Goal: Task Accomplishment & Management: Complete application form

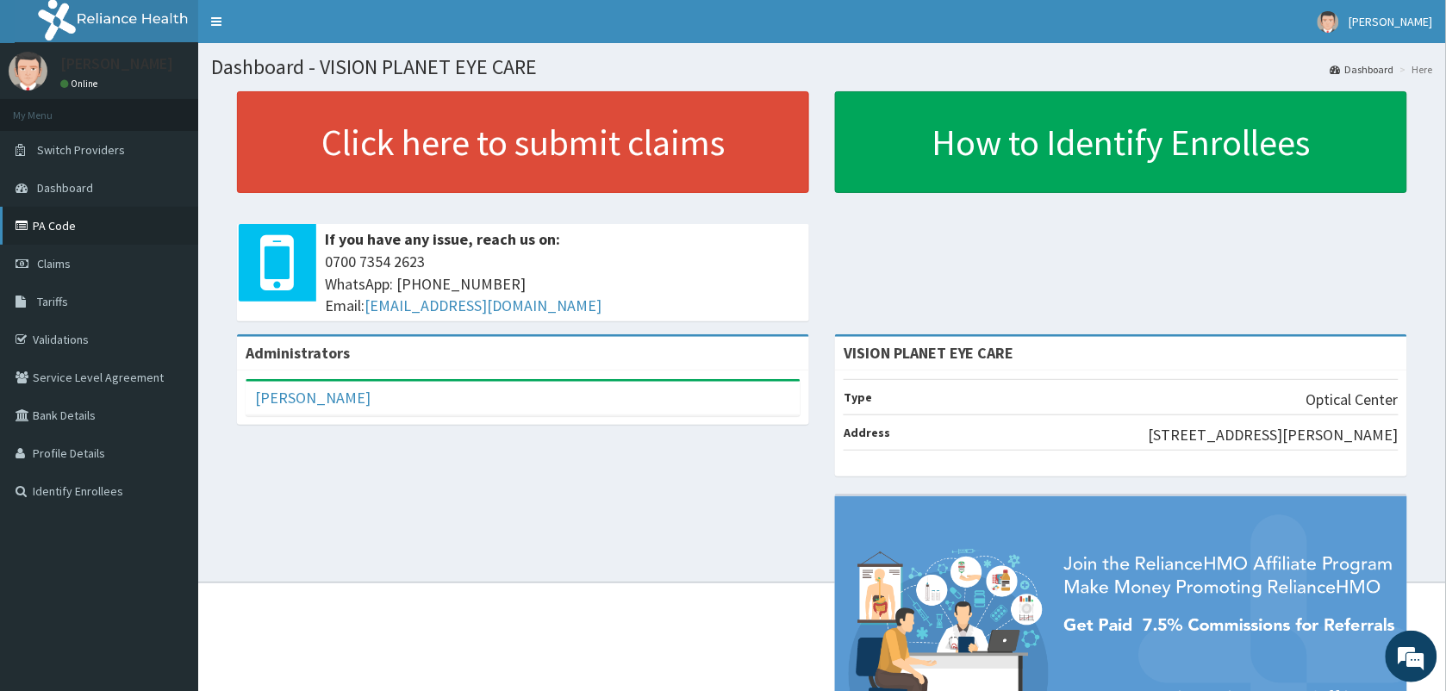
click at [35, 230] on link "PA Code" at bounding box center [99, 226] width 198 height 38
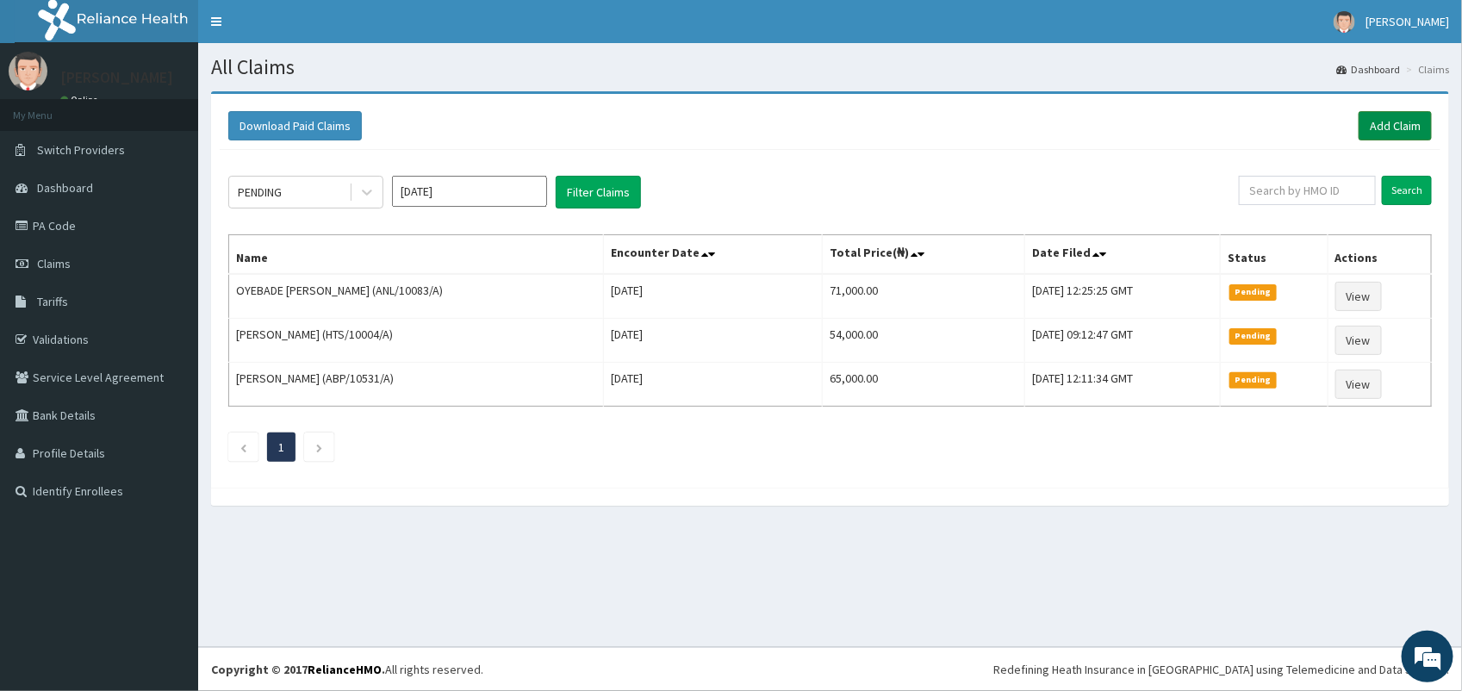
click at [1385, 121] on link "Add Claim" at bounding box center [1395, 125] width 73 height 29
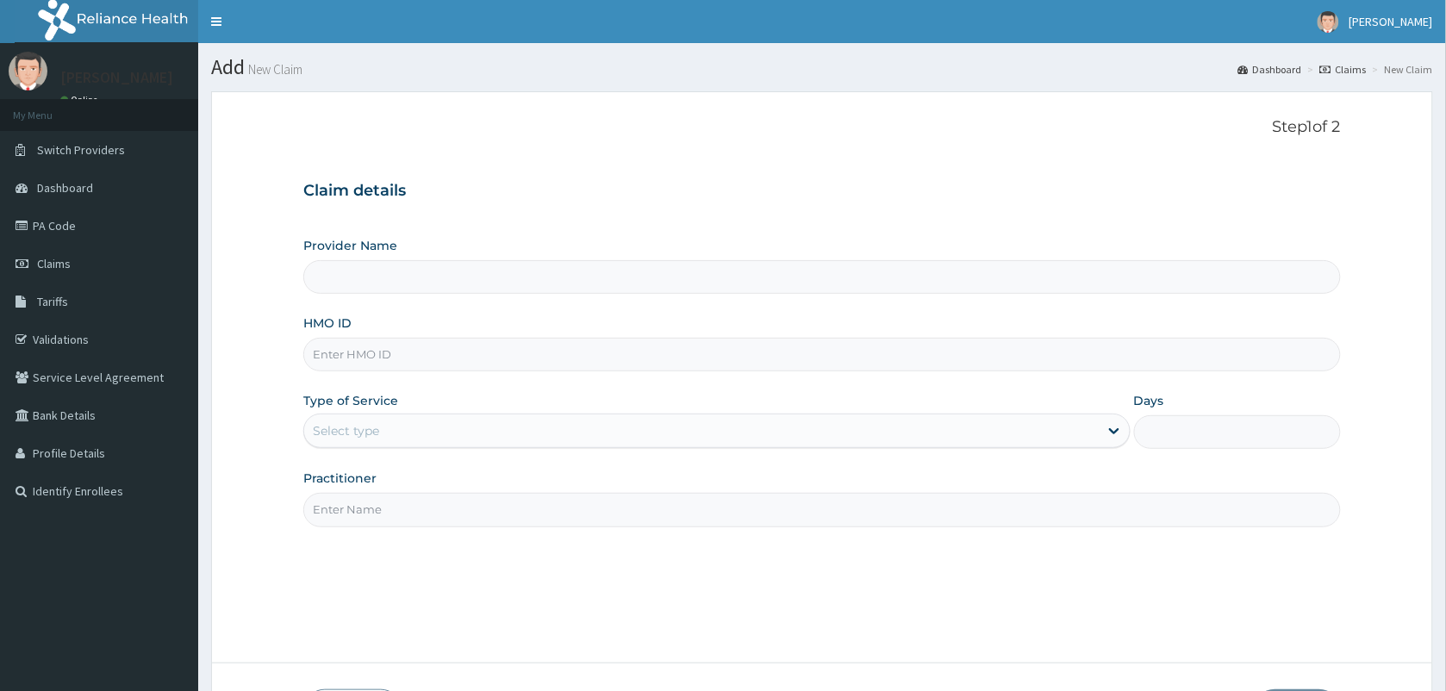
click at [376, 360] on input "HMO ID" at bounding box center [821, 355] width 1037 height 34
type input "VISION PLANET EYE CARE"
type input "MHG/10434/B"
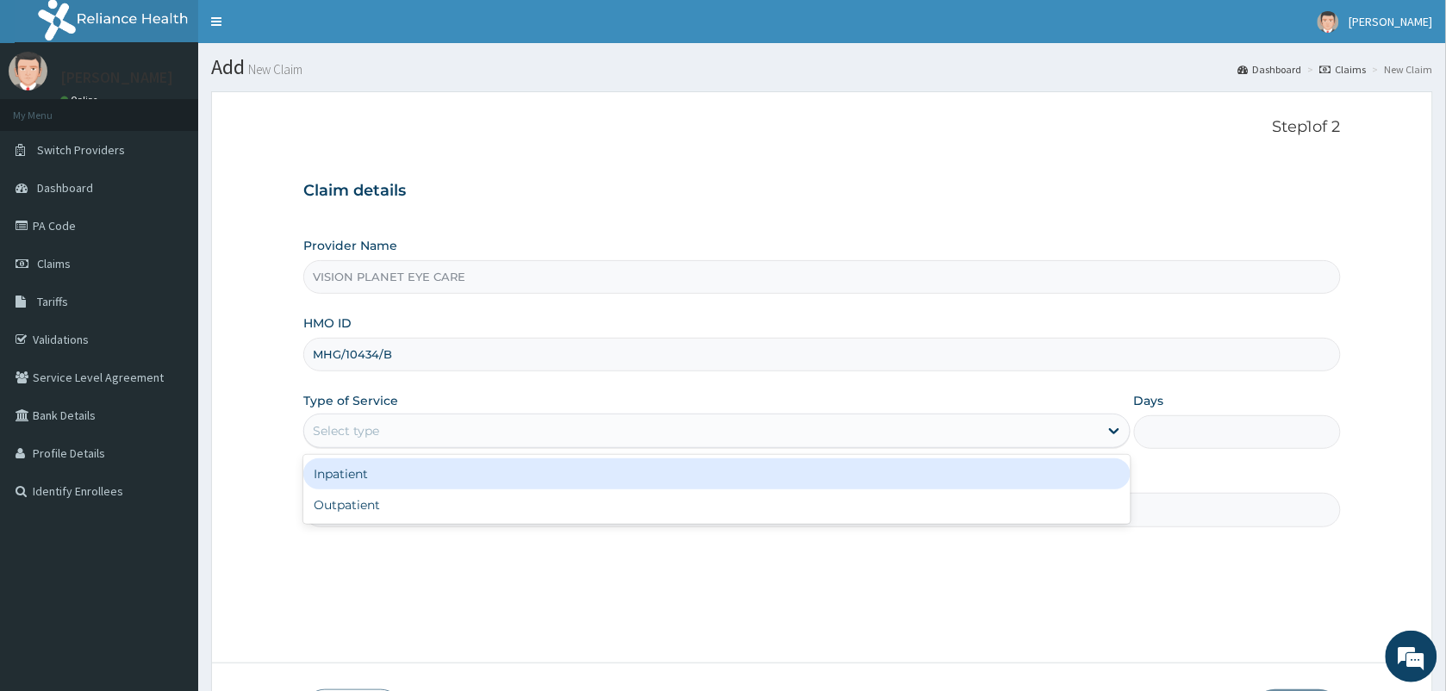
click at [398, 513] on div "Outpatient" at bounding box center [716, 504] width 827 height 31
type input "1"
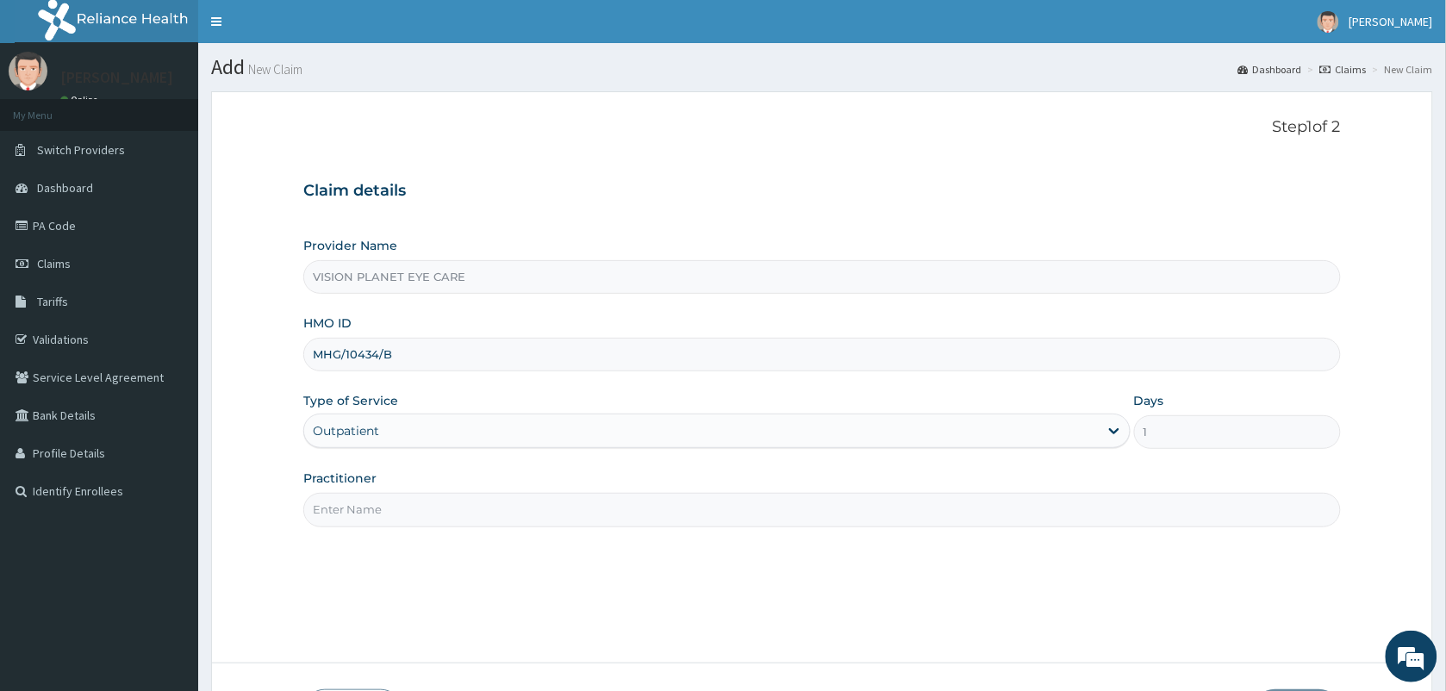
click at [386, 504] on input "Practitioner" at bounding box center [821, 510] width 1037 height 34
type input "DR NDIDI="
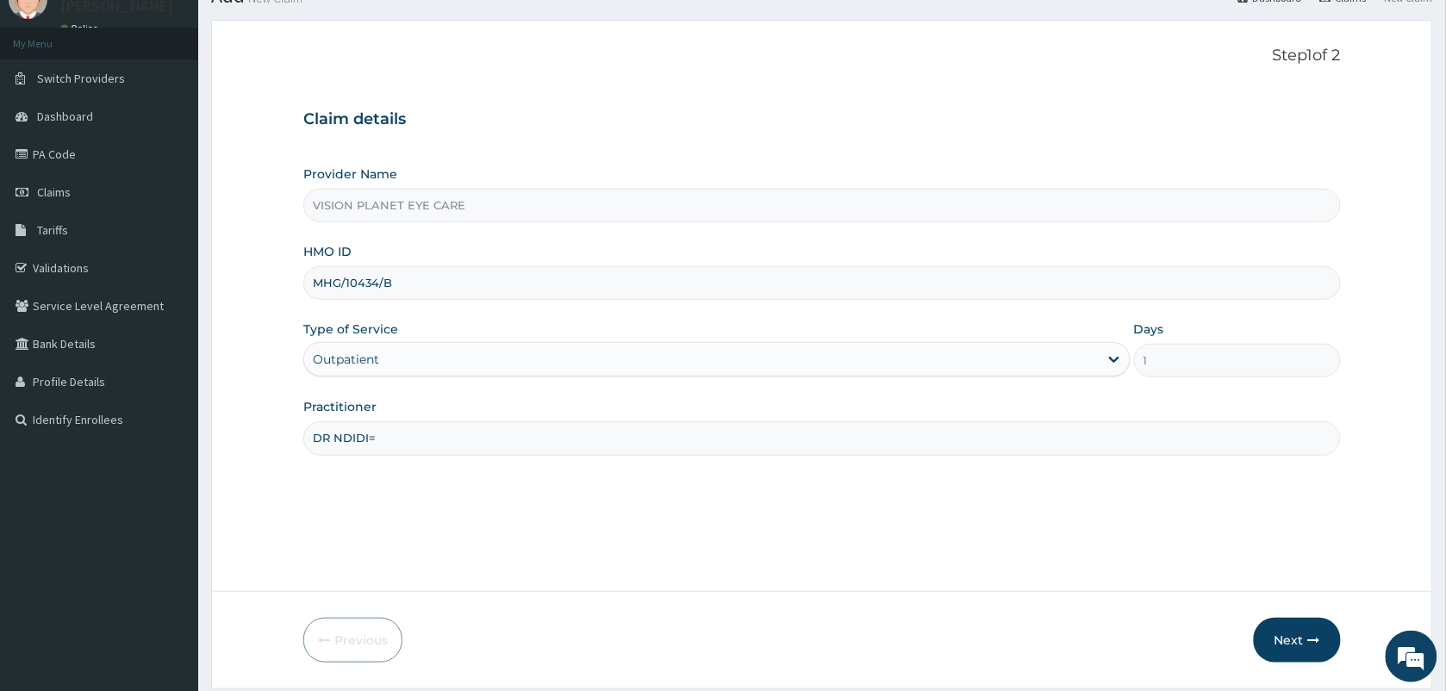
scroll to position [127, 0]
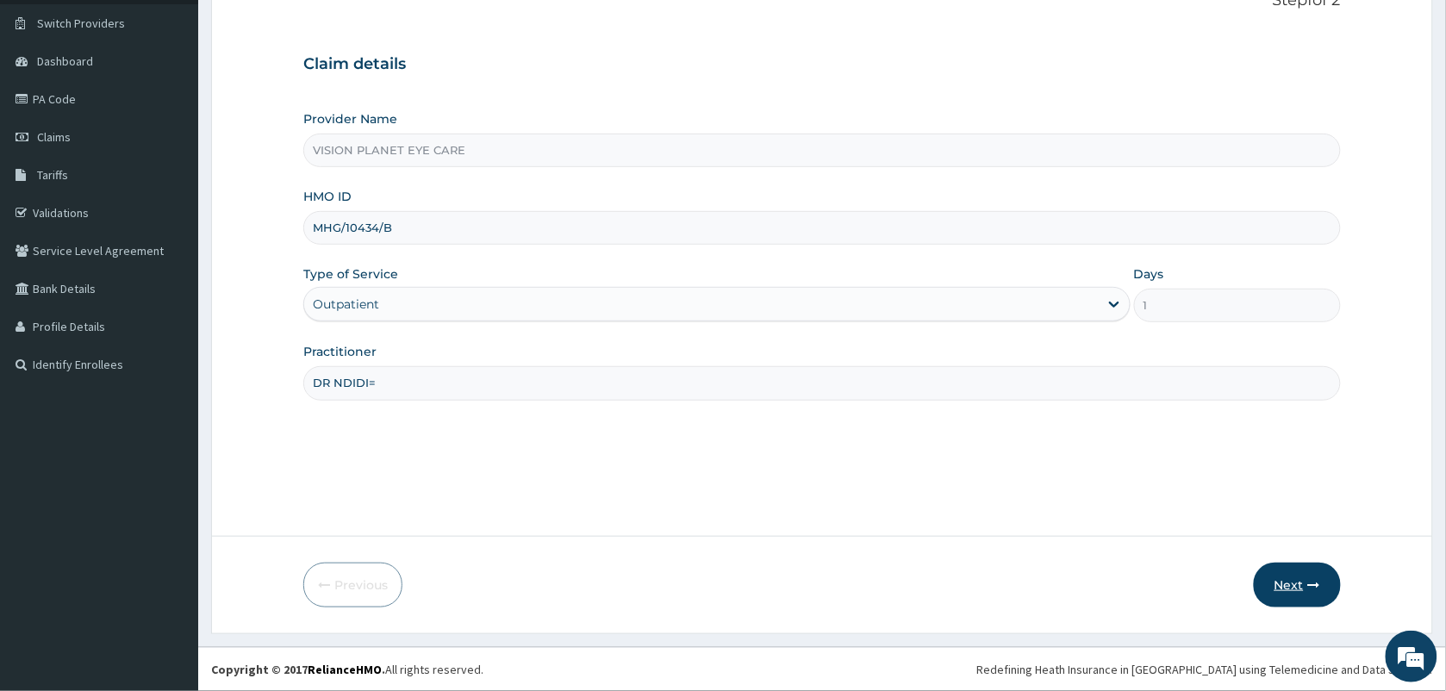
click at [1306, 563] on button "Next" at bounding box center [1297, 585] width 87 height 45
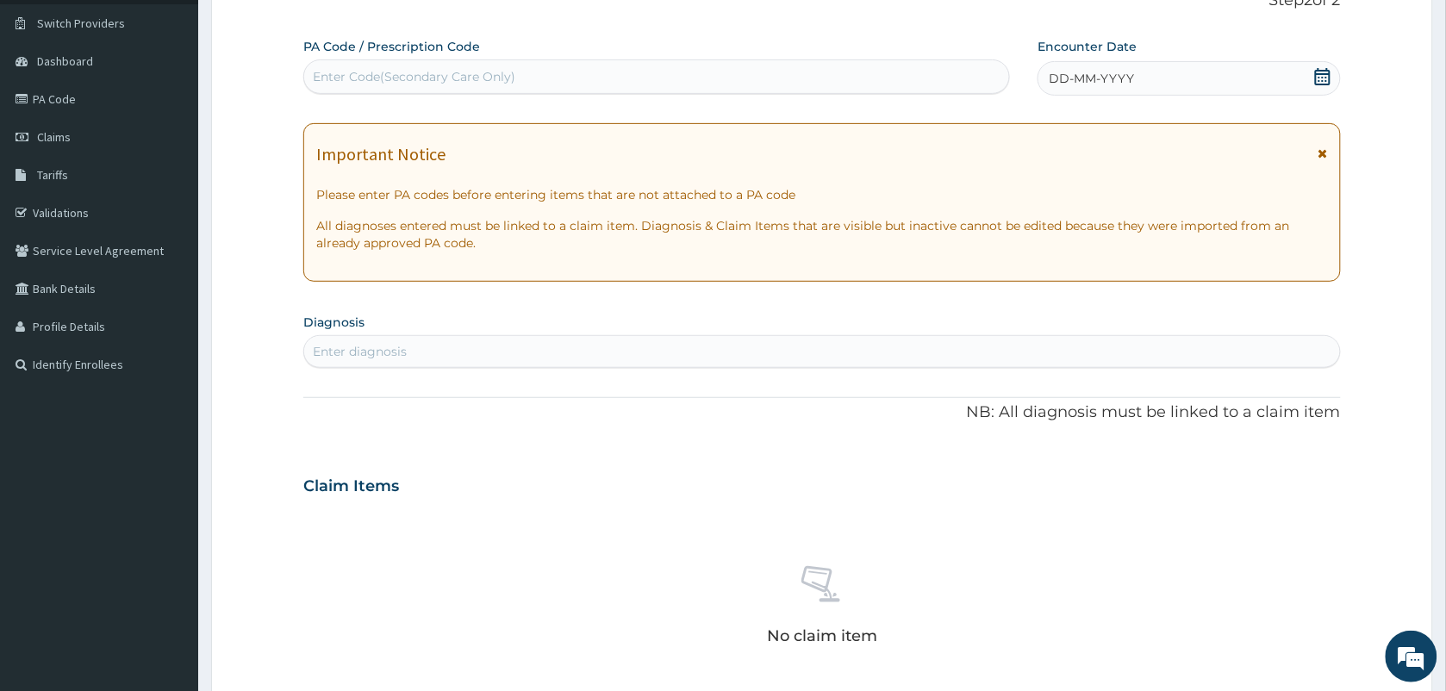
click at [1092, 62] on div "DD-MM-YYYY" at bounding box center [1188, 78] width 302 height 34
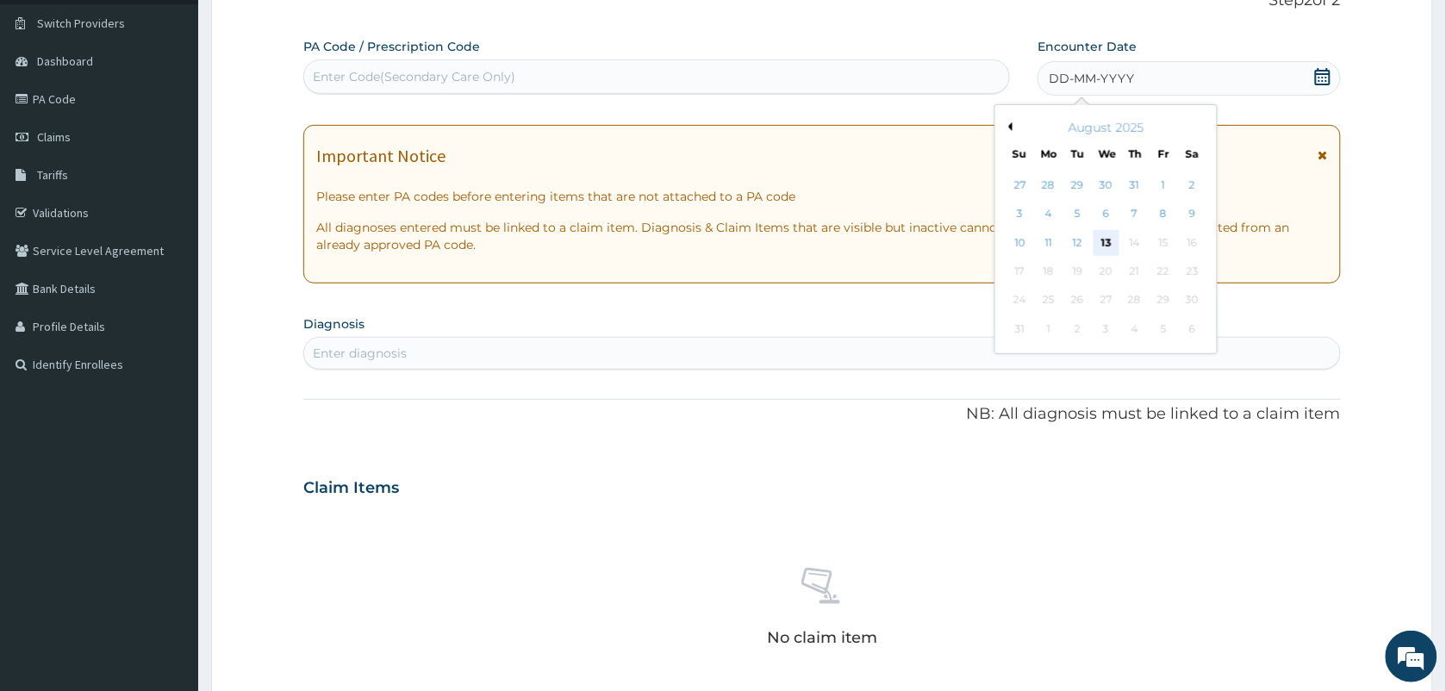
click at [1112, 250] on div "13" at bounding box center [1106, 243] width 26 height 26
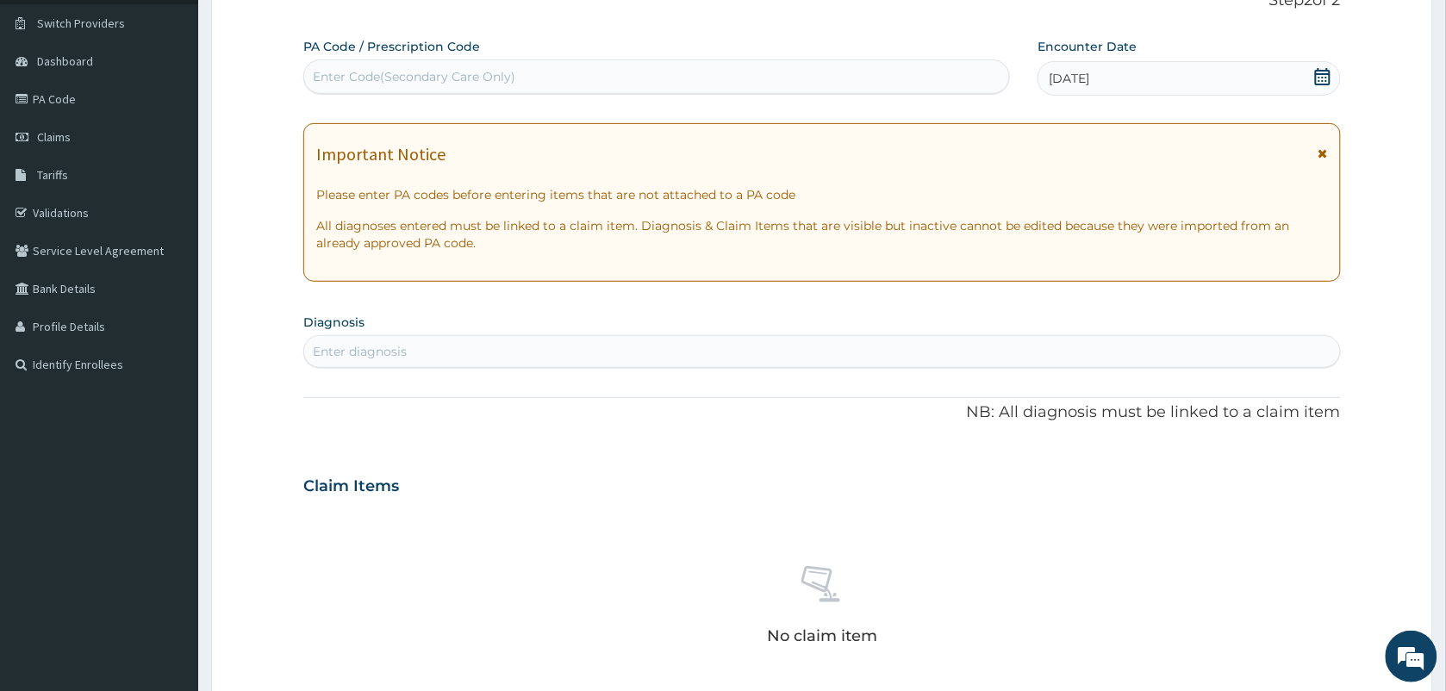
paste input "PA/F0B81A"
type input "PA/F0B81A"
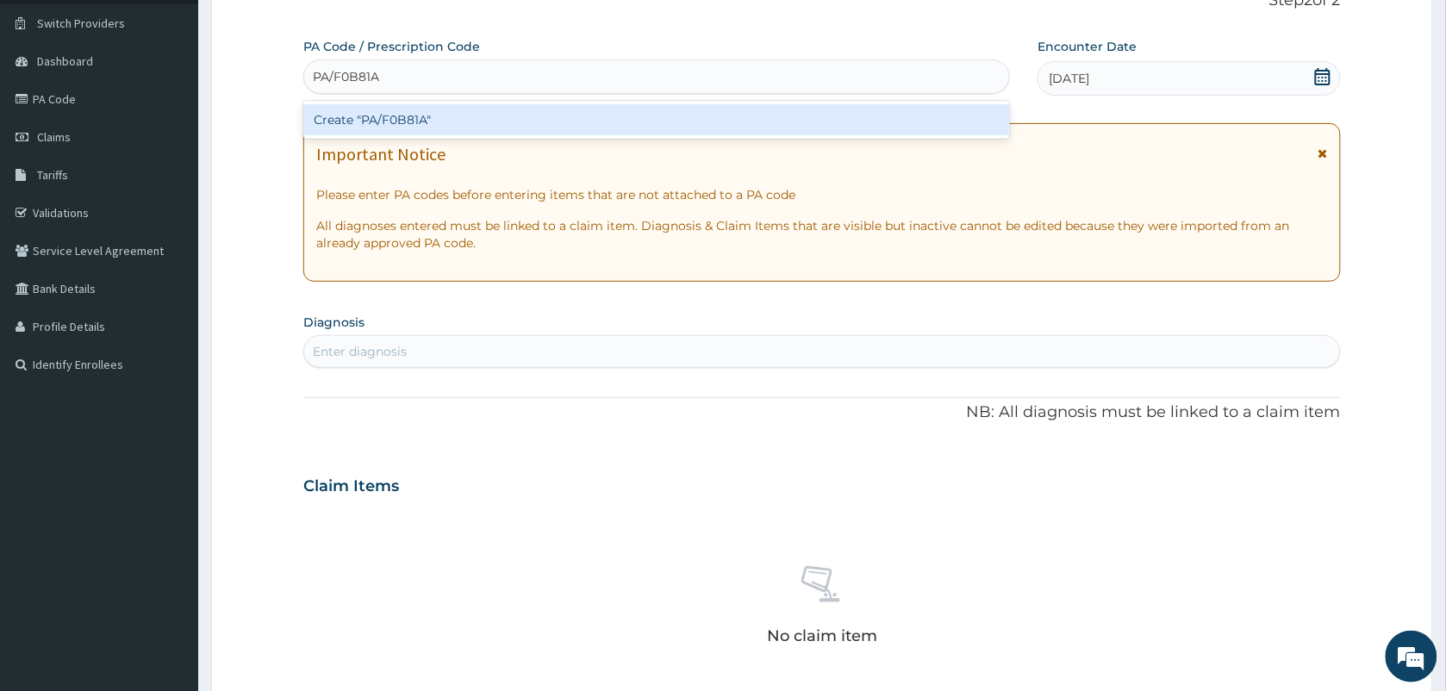
click at [438, 108] on div "Create "PA/F0B81A"" at bounding box center [656, 119] width 706 height 31
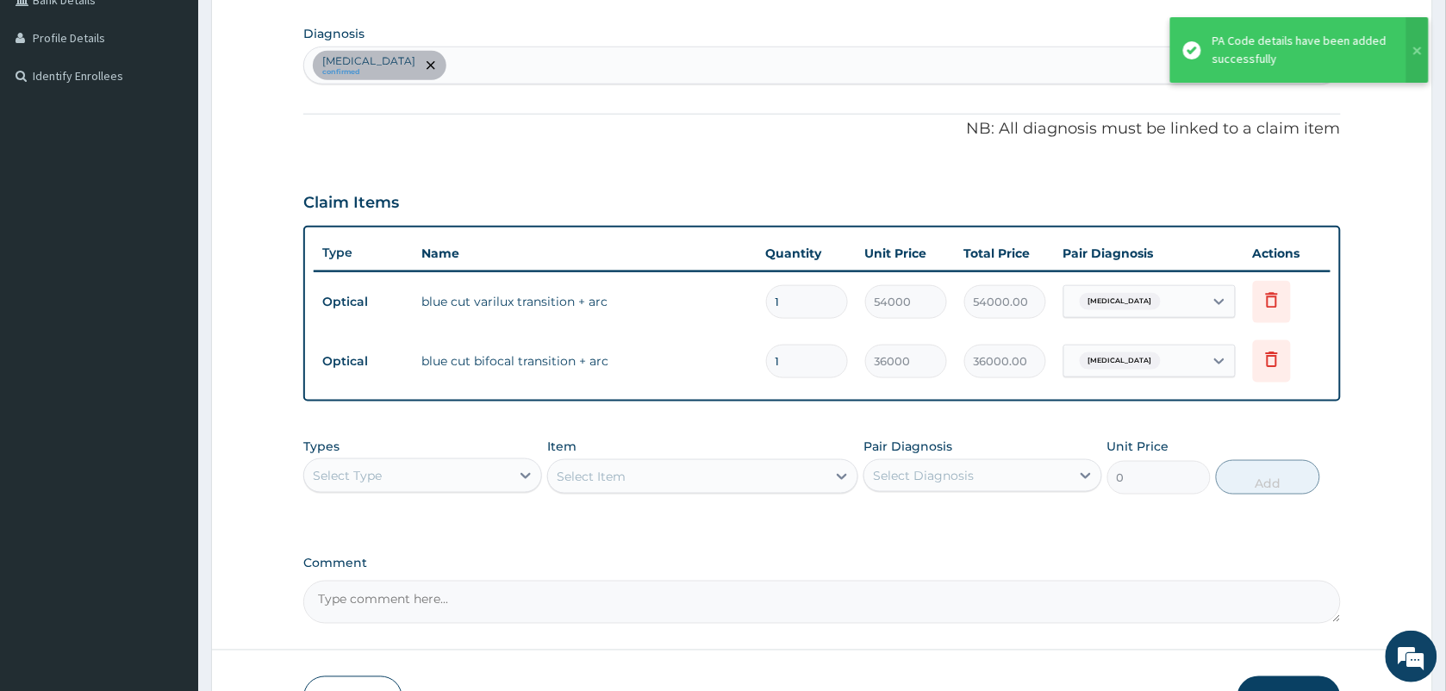
scroll to position [527, 0]
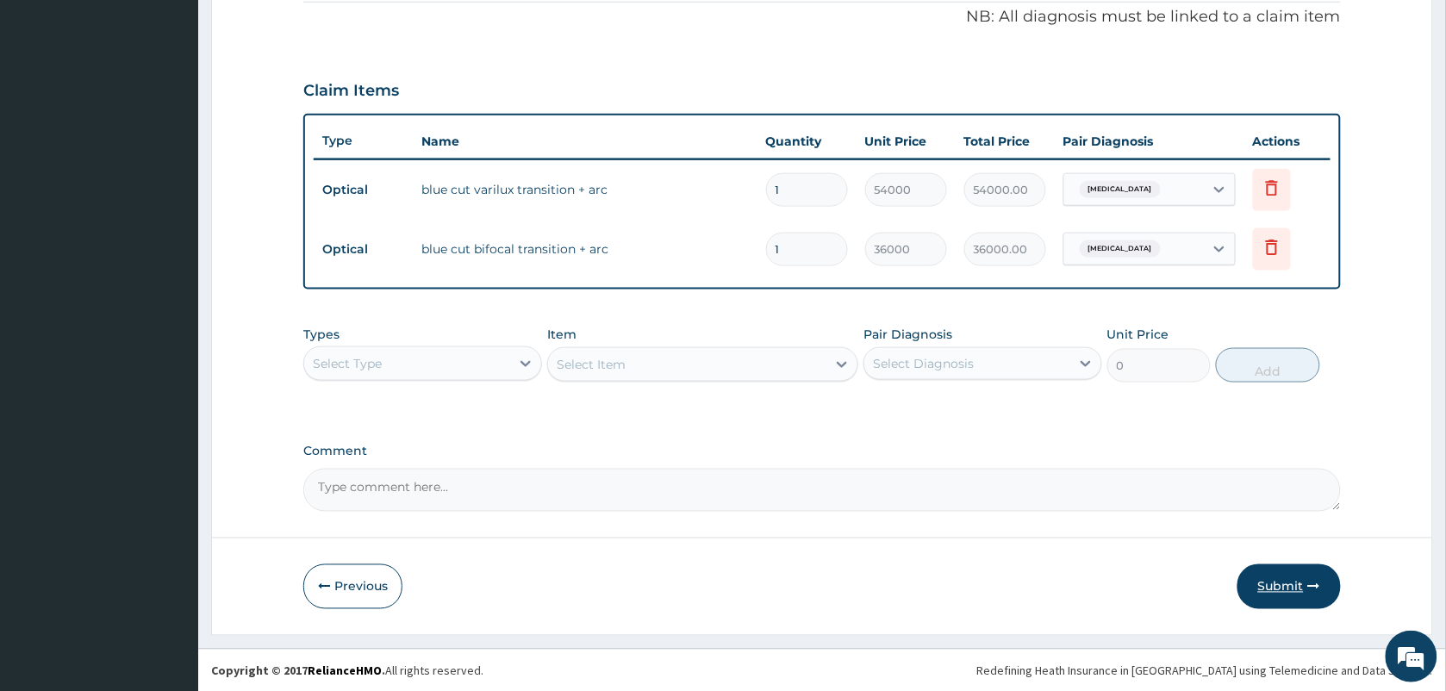
click at [1294, 579] on button "Submit" at bounding box center [1288, 586] width 103 height 45
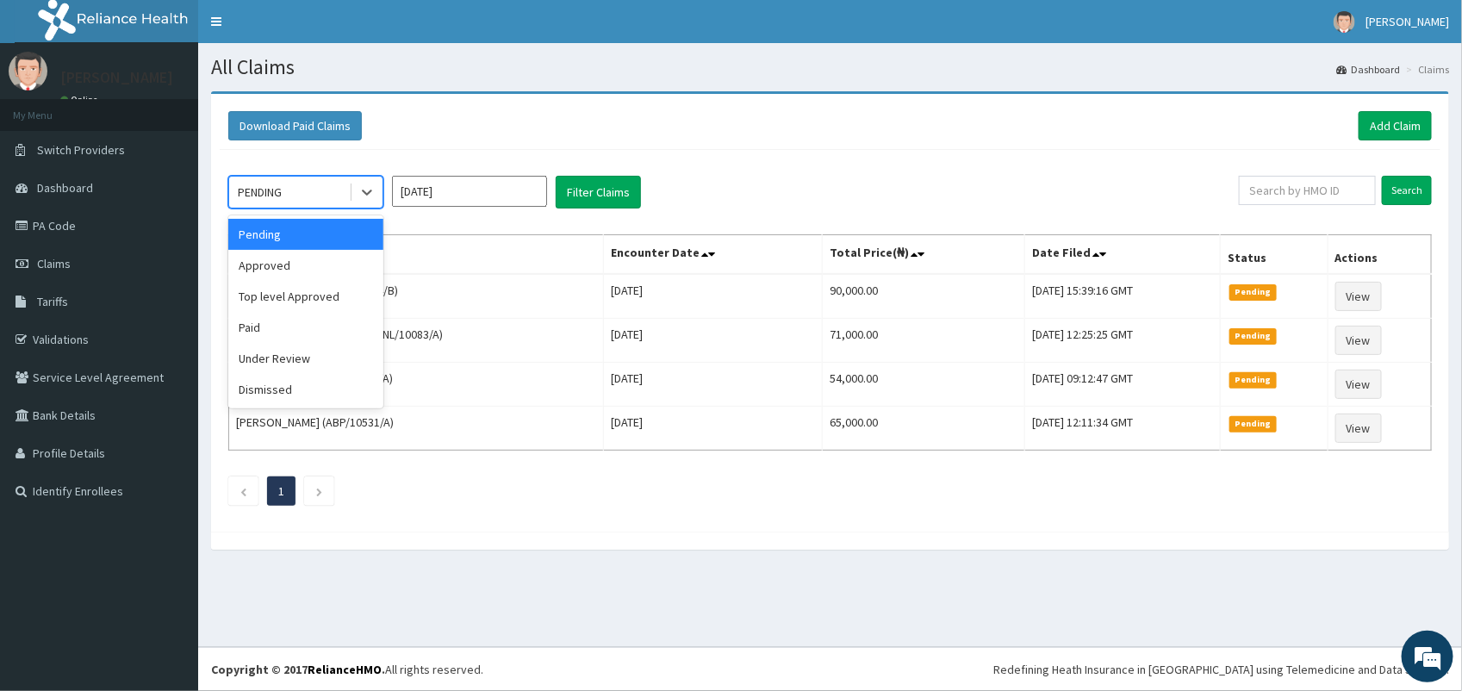
click at [308, 333] on div "Paid" at bounding box center [305, 327] width 155 height 31
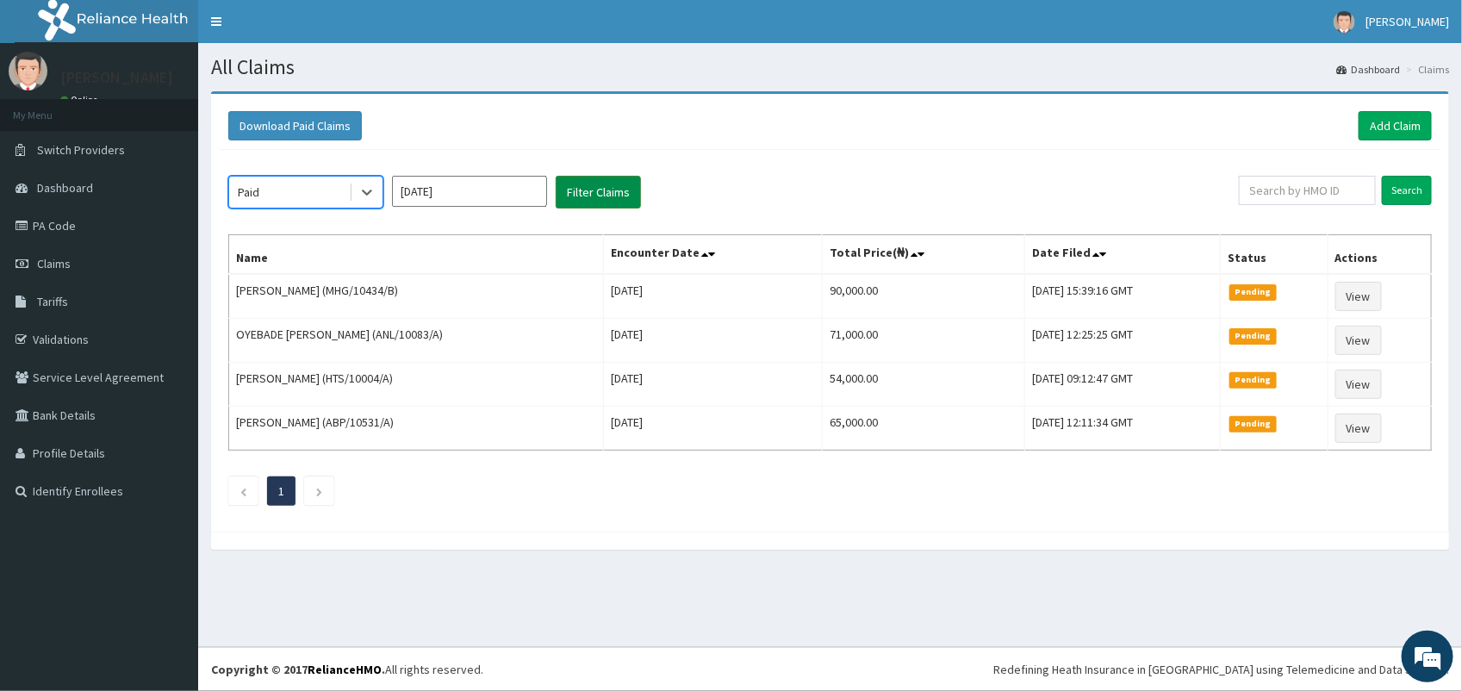
click at [597, 183] on button "Filter Claims" at bounding box center [598, 192] width 85 height 33
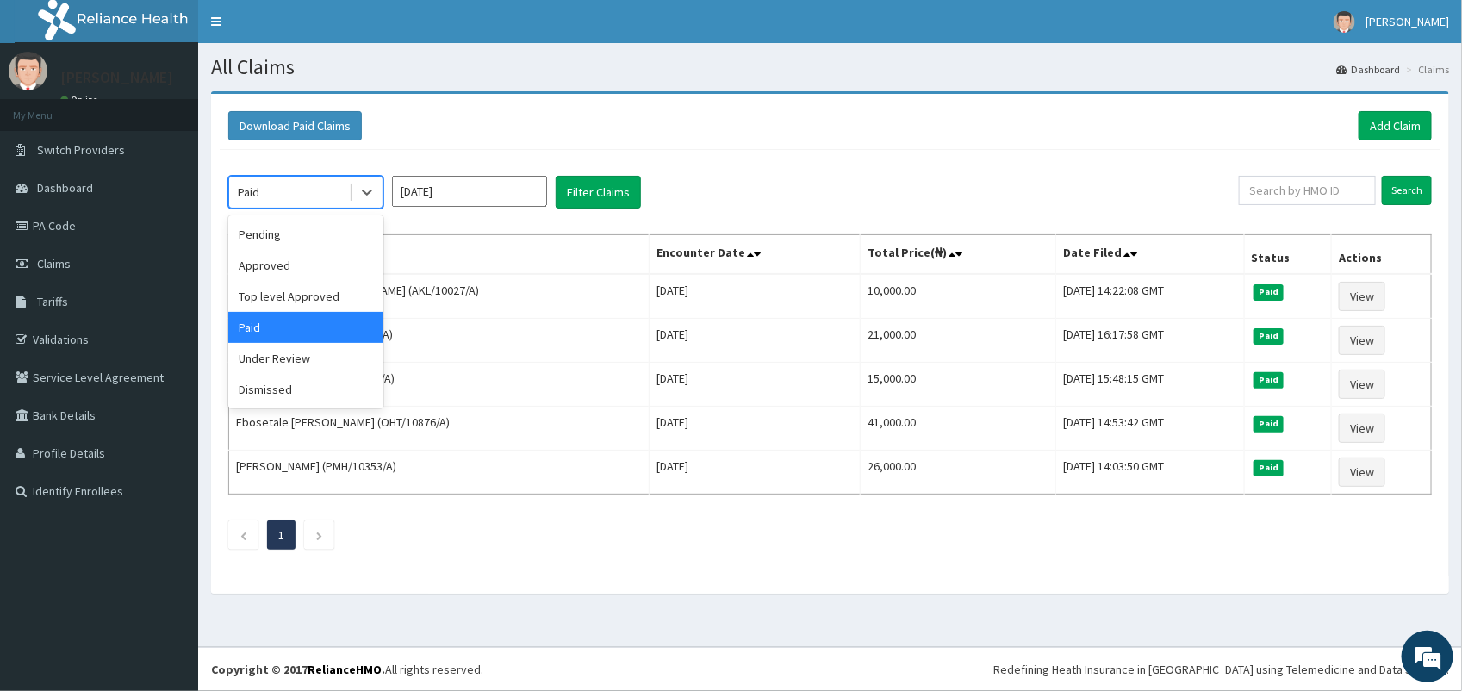
click at [299, 228] on div "Pending" at bounding box center [305, 234] width 155 height 31
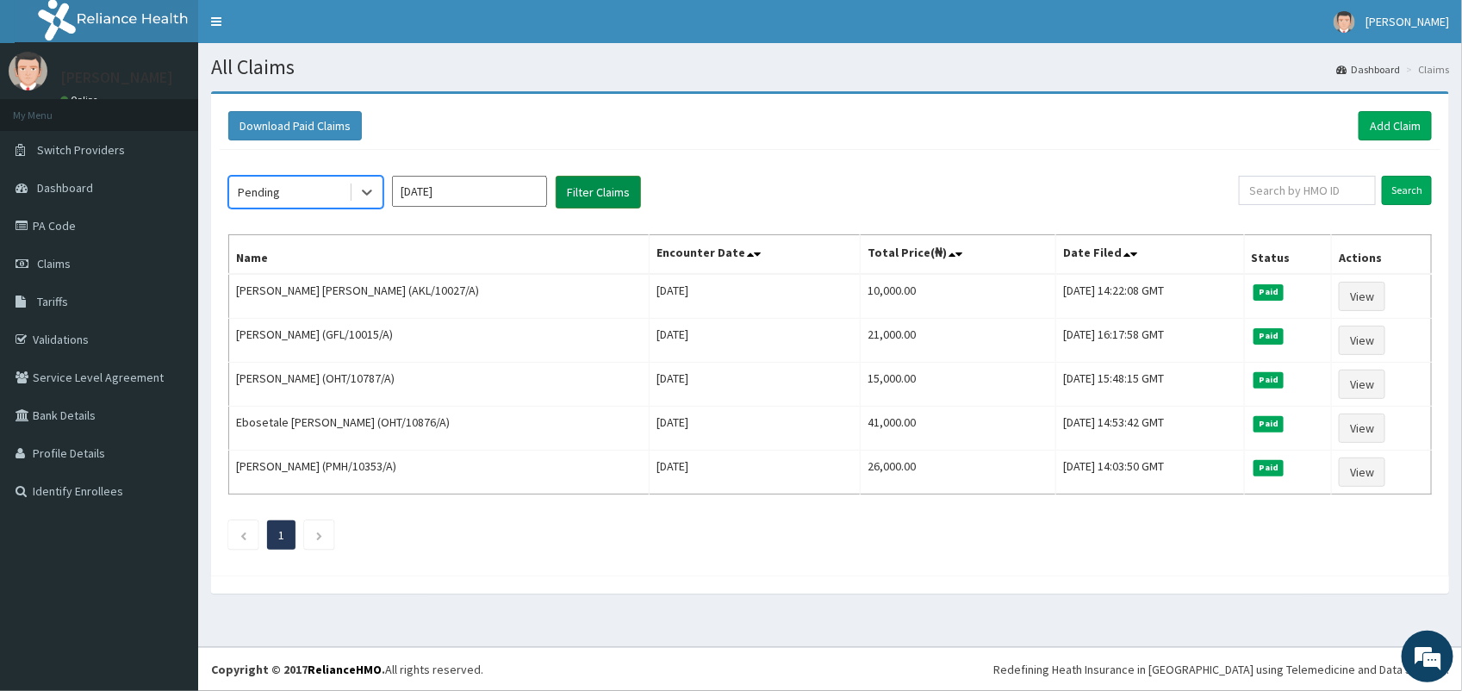
click at [591, 201] on button "Filter Claims" at bounding box center [598, 192] width 85 height 33
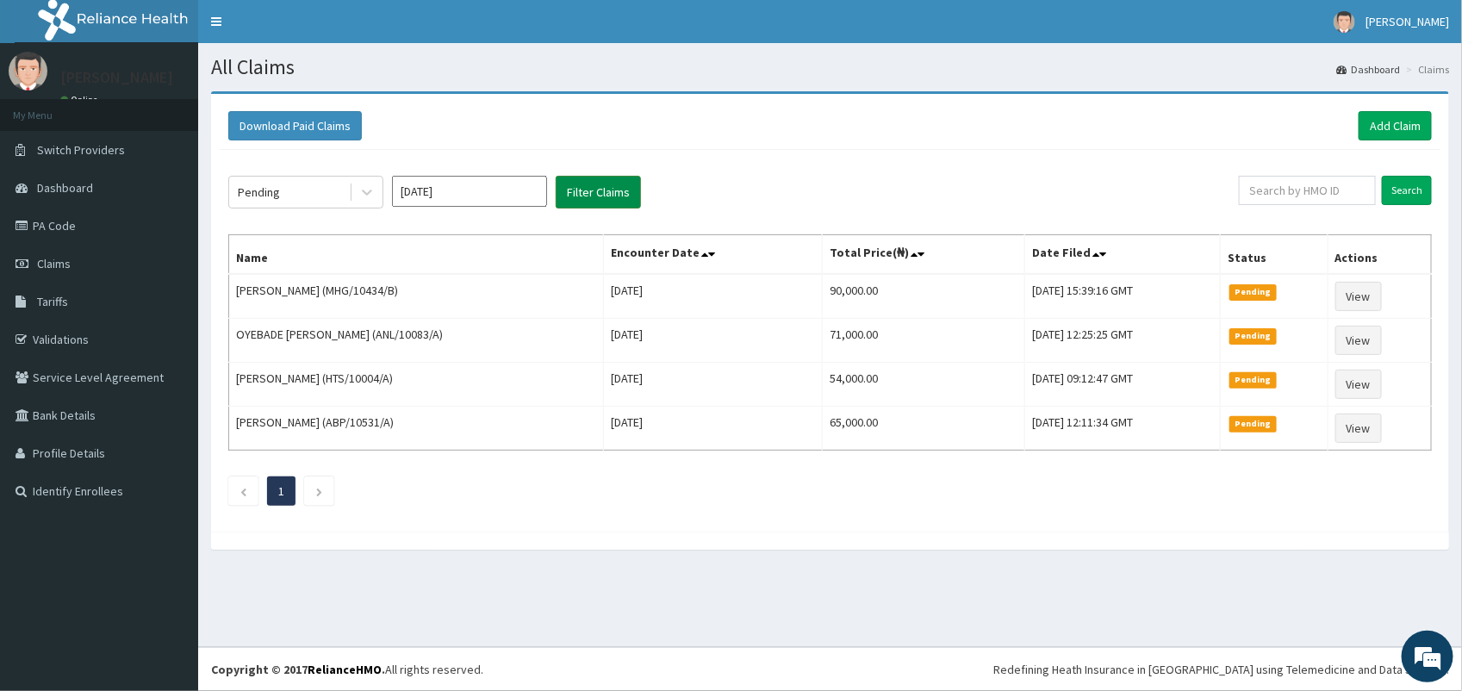
click at [556, 176] on button "Filter Claims" at bounding box center [598, 192] width 85 height 33
